Goal: Information Seeking & Learning: Find specific fact

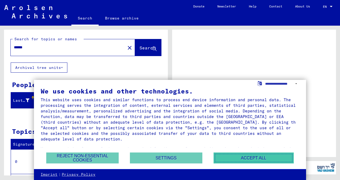
click at [254, 156] on button "Accept all" at bounding box center [253, 157] width 80 height 11
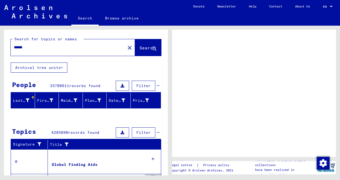
click at [140, 45] on span "Search" at bounding box center [147, 47] width 16 height 5
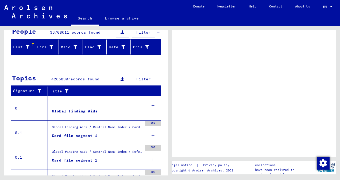
click at [80, 133] on div "Card file segment 1" at bounding box center [74, 136] width 45 height 6
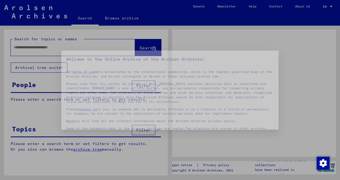
type input "******"
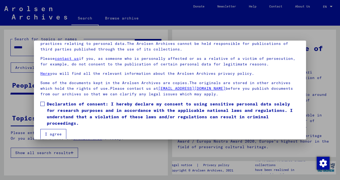
scroll to position [45, 0]
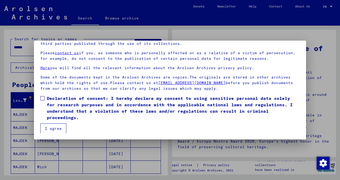
click at [44, 98] on span at bounding box center [42, 98] width 4 height 4
click at [50, 125] on button "I agree" at bounding box center [53, 128] width 26 height 10
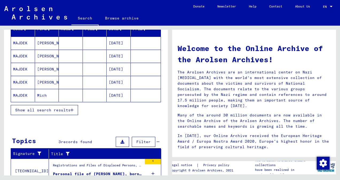
scroll to position [35, 0]
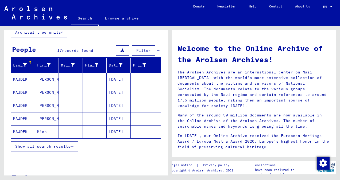
click at [72, 144] on icon "button" at bounding box center [71, 146] width 3 height 4
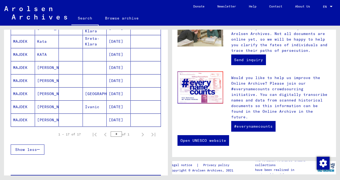
scroll to position [195, 0]
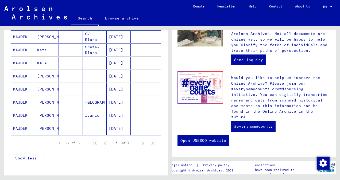
click at [42, 124] on mat-cell "[PERSON_NAME]" at bounding box center [47, 128] width 24 height 13
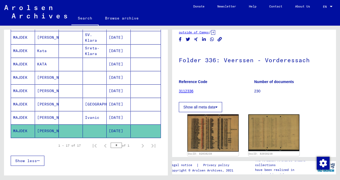
scroll to position [27, 0]
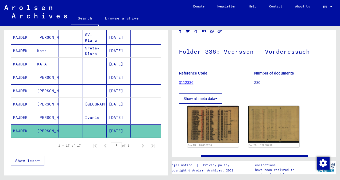
click at [49, 98] on mat-cell "[PERSON_NAME]" at bounding box center [47, 104] width 24 height 13
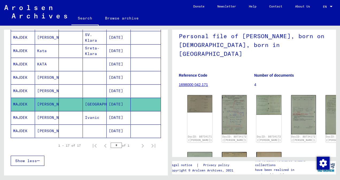
scroll to position [53, 0]
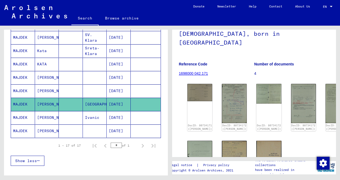
click at [48, 86] on mat-cell "[PERSON_NAME]" at bounding box center [47, 90] width 24 height 13
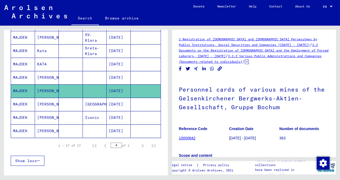
click at [47, 72] on mat-cell "[PERSON_NAME]" at bounding box center [47, 77] width 24 height 13
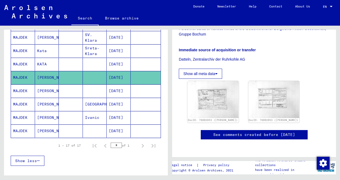
scroll to position [160, 0]
click at [40, 60] on mat-cell "KATA" at bounding box center [47, 64] width 24 height 13
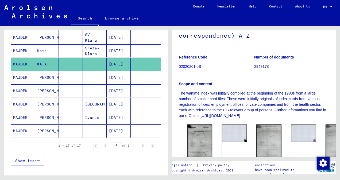
scroll to position [80, 0]
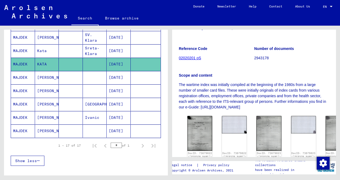
click at [41, 45] on mat-cell "Kata" at bounding box center [47, 50] width 24 height 13
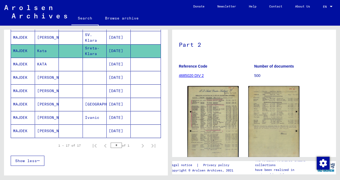
scroll to position [53, 0]
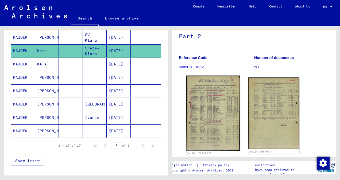
click at [213, 94] on img at bounding box center [213, 114] width 54 height 76
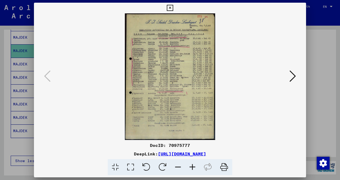
click at [192, 165] on icon at bounding box center [192, 167] width 14 height 16
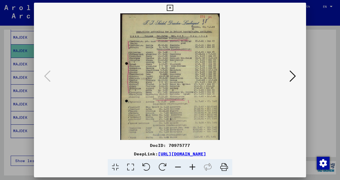
click at [192, 165] on icon at bounding box center [192, 167] width 14 height 16
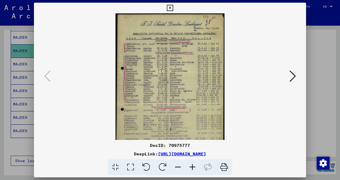
click at [192, 165] on icon at bounding box center [192, 167] width 14 height 16
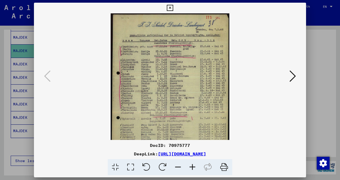
click at [192, 165] on icon at bounding box center [192, 167] width 14 height 16
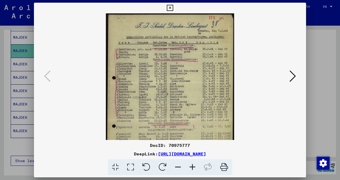
click at [192, 165] on icon at bounding box center [192, 167] width 14 height 16
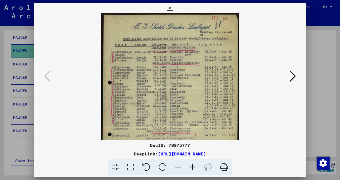
click at [192, 165] on icon at bounding box center [192, 167] width 14 height 16
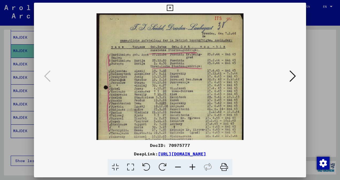
click at [291, 76] on icon at bounding box center [292, 76] width 6 height 13
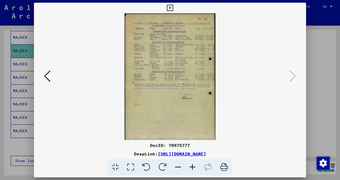
click at [191, 167] on icon at bounding box center [192, 167] width 14 height 16
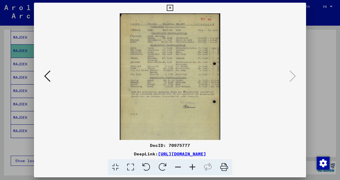
click at [191, 167] on icon at bounding box center [192, 167] width 14 height 16
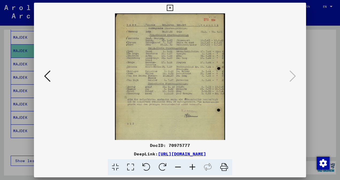
click at [191, 167] on icon at bounding box center [192, 167] width 14 height 16
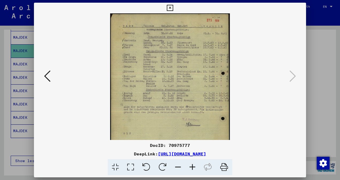
click at [191, 167] on icon at bounding box center [192, 167] width 14 height 16
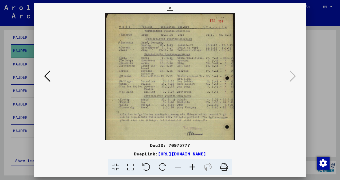
click at [191, 167] on icon at bounding box center [192, 167] width 14 height 16
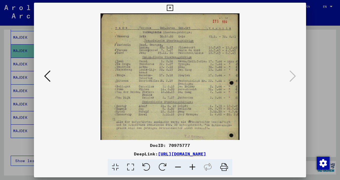
click at [191, 167] on icon at bounding box center [192, 167] width 14 height 16
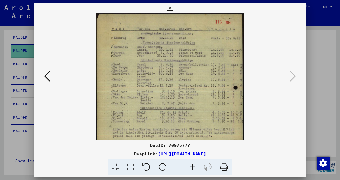
click at [191, 167] on icon at bounding box center [192, 167] width 14 height 16
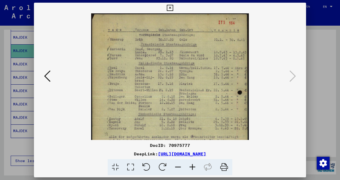
click at [171, 8] on icon at bounding box center [170, 8] width 6 height 6
